Goal: Transaction & Acquisition: Subscribe to service/newsletter

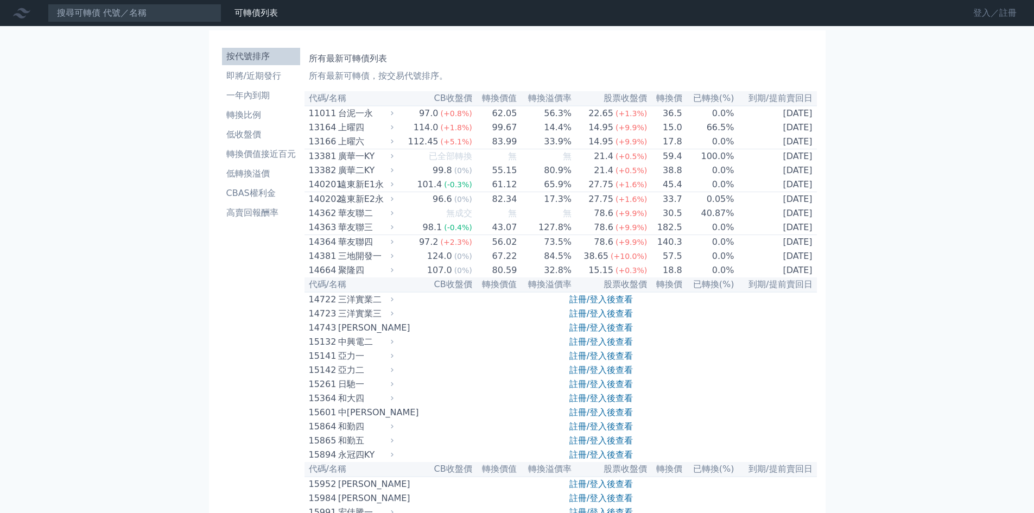
click at [996, 10] on link "登入／註冊" at bounding box center [994, 12] width 61 height 17
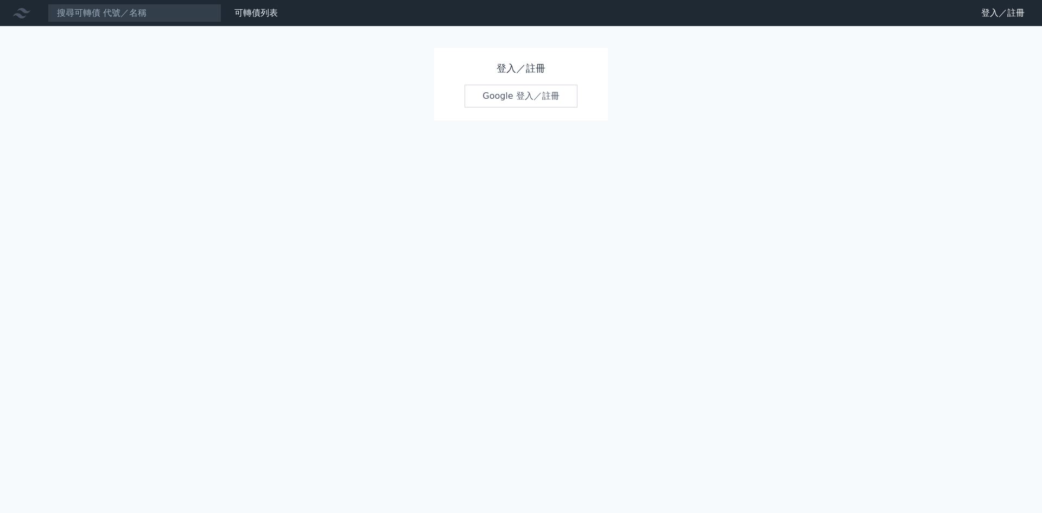
click at [513, 99] on link "Google 登入／註冊" at bounding box center [521, 96] width 113 height 23
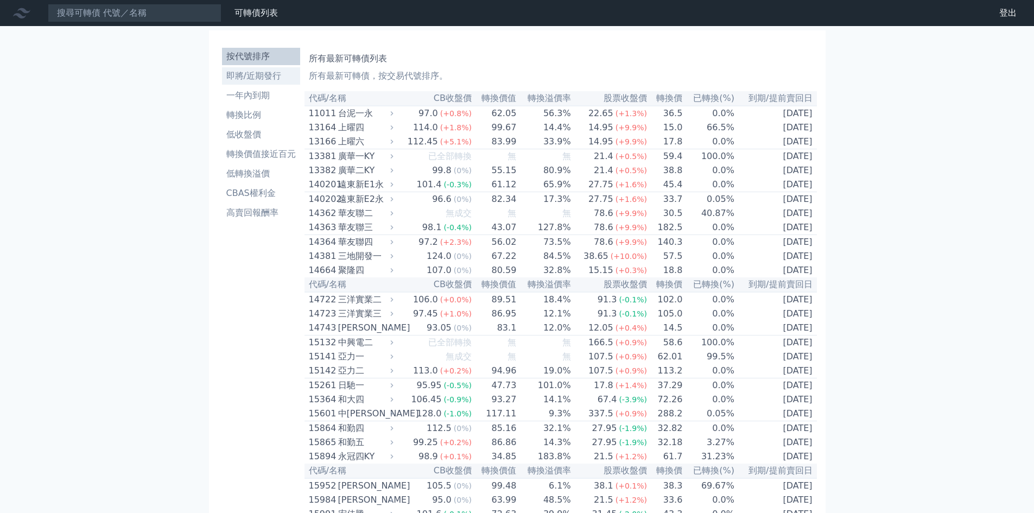
click at [245, 78] on li "即將/近期發行" at bounding box center [261, 75] width 78 height 13
